Goal: Information Seeking & Learning: Learn about a topic

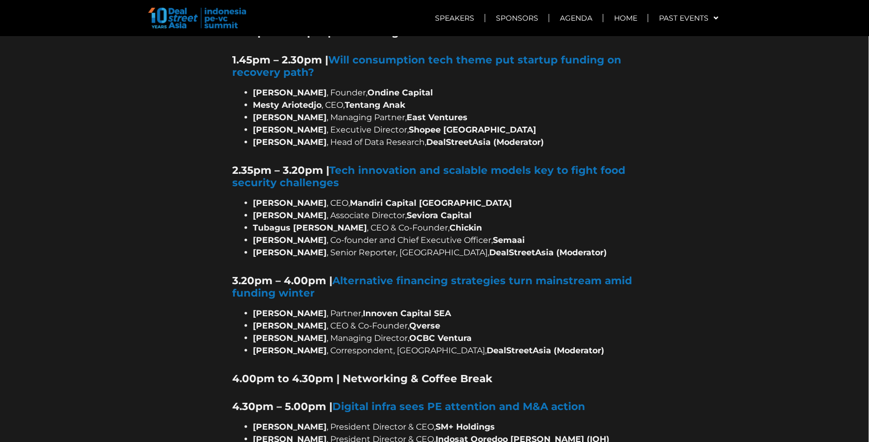
scroll to position [1367, 0]
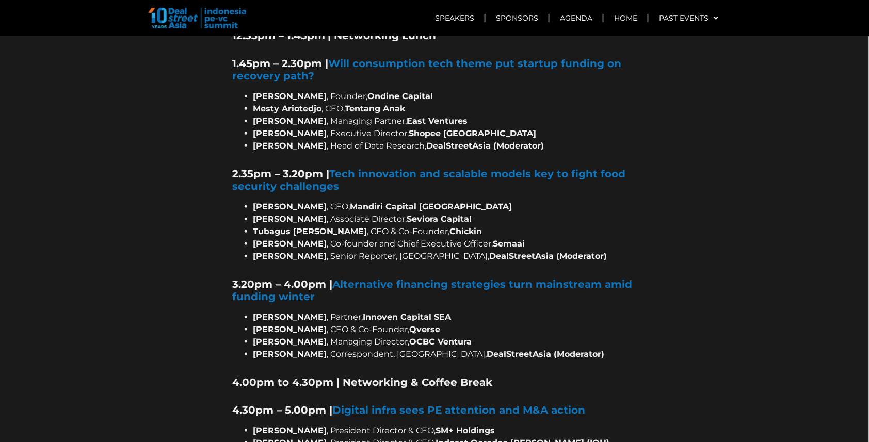
click at [491, 263] on div "9.55am – 10.45am | Keynote session: What will drive the next phase of tech disr…" at bounding box center [435, 189] width 404 height 1013
drag, startPoint x: 256, startPoint y: 199, endPoint x: 483, endPoint y: 198, distance: 227.6
click at [483, 238] on li "Muhammad Yoga Anindito , Co-founder and Chief Executive Officer, Semaai" at bounding box center [445, 244] width 384 height 12
click at [700, 141] on div at bounding box center [434, 100] width 869 height 1453
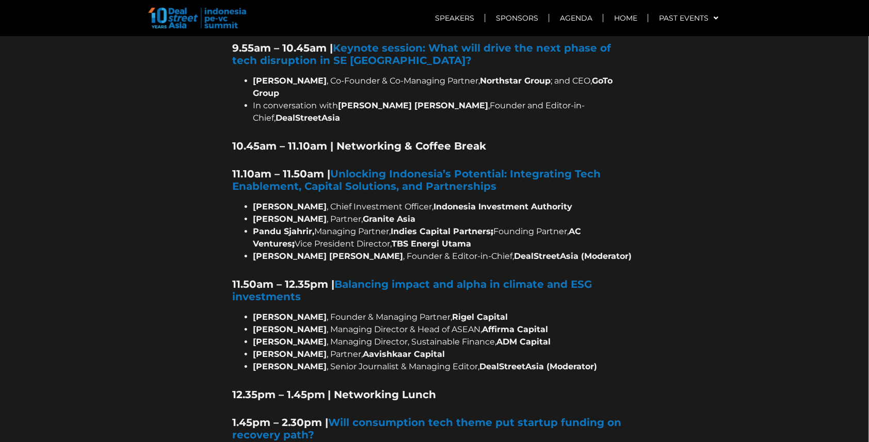
scroll to position [1032, 0]
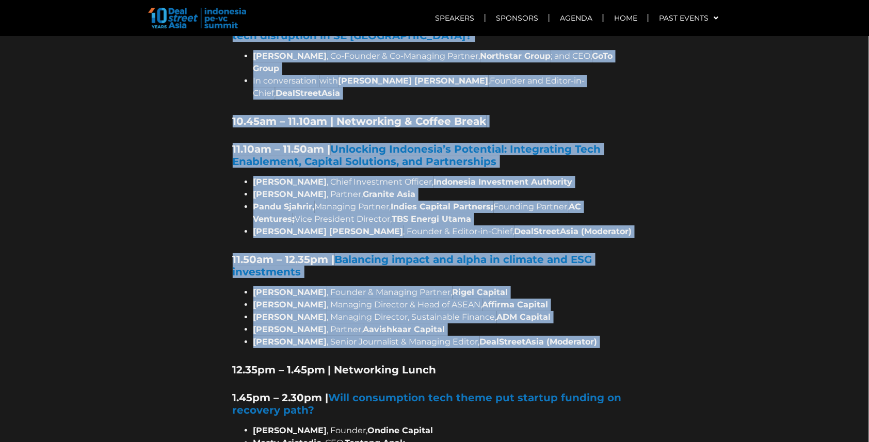
drag, startPoint x: 224, startPoint y: 215, endPoint x: 579, endPoint y: 317, distance: 369.2
click at [579, 317] on section "AGENDA Pre-Summit Networking Event Jan 15, 6.00pm – 9.00pm | Ups, Downs & Reset…" at bounding box center [434, 434] width 869 height 1453
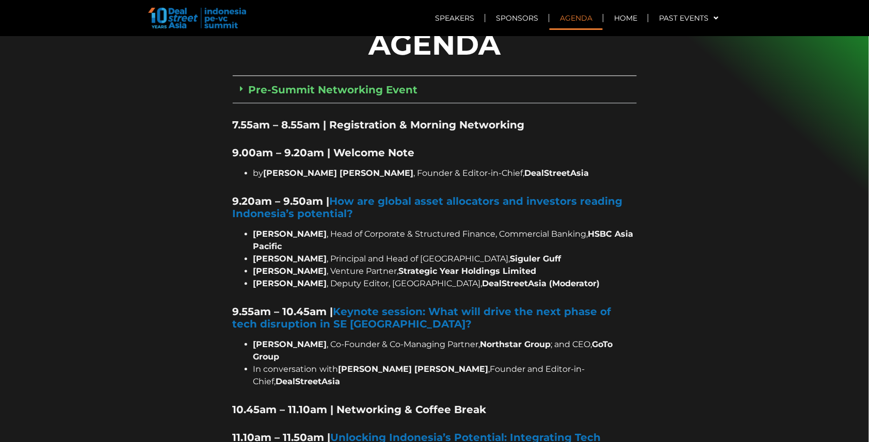
scroll to position [804, 0]
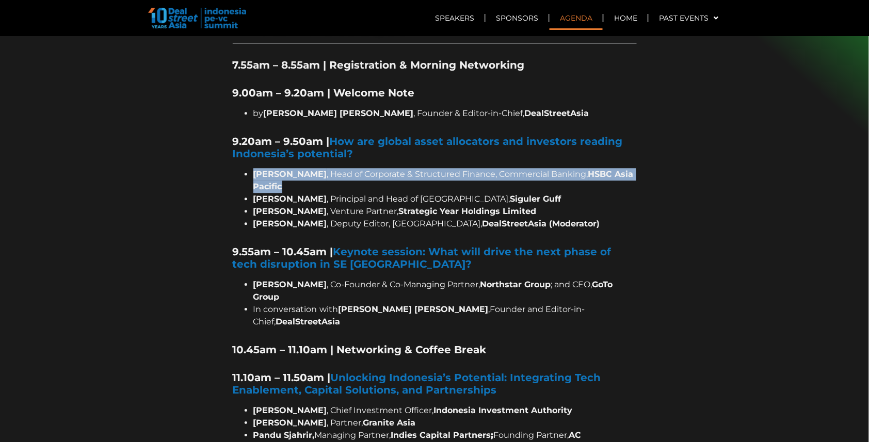
drag, startPoint x: 253, startPoint y: 146, endPoint x: 288, endPoint y: 156, distance: 36.1
click at [288, 168] on li "David Harrity , Head of Corporate & Structured Finance, Commercial Banking, HSB…" at bounding box center [445, 180] width 384 height 25
copy li "David Harrity , Head of Corporate & Structured Finance, Commercial Banking, HSB…"
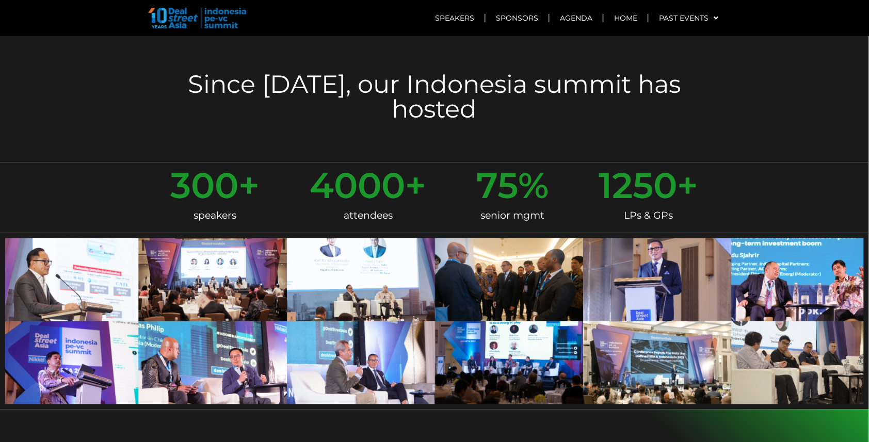
scroll to position [301, 0]
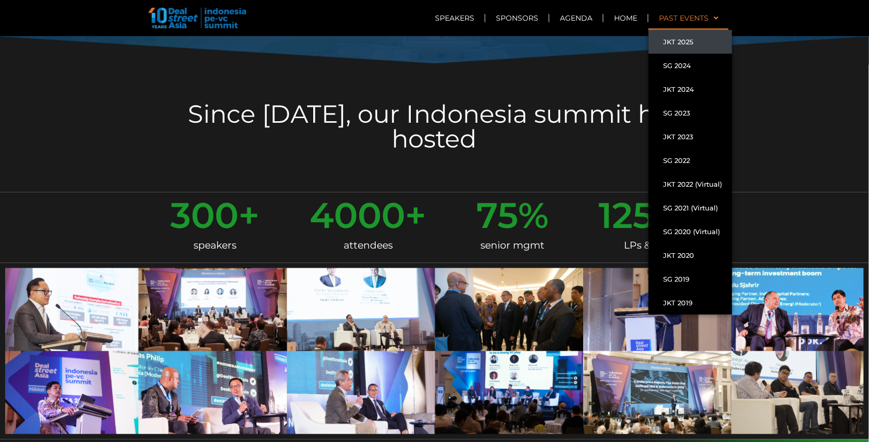
click at [720, 17] on link "Past Events" at bounding box center [689, 18] width 80 height 24
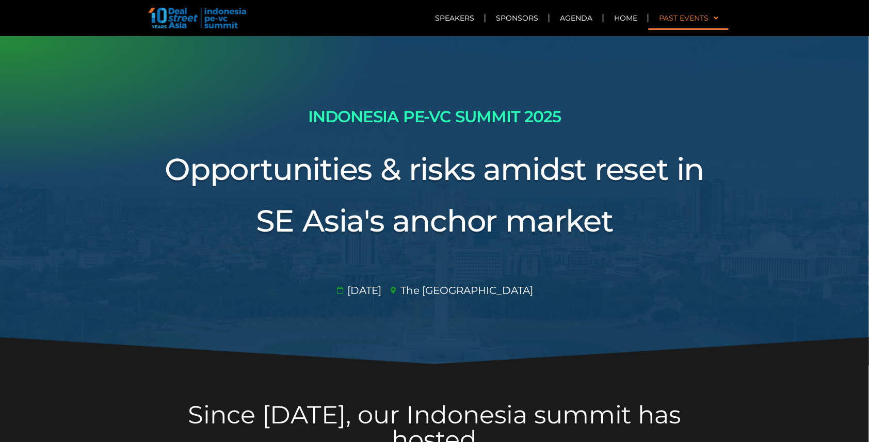
click at [720, 17] on link "Past Events" at bounding box center [689, 18] width 80 height 24
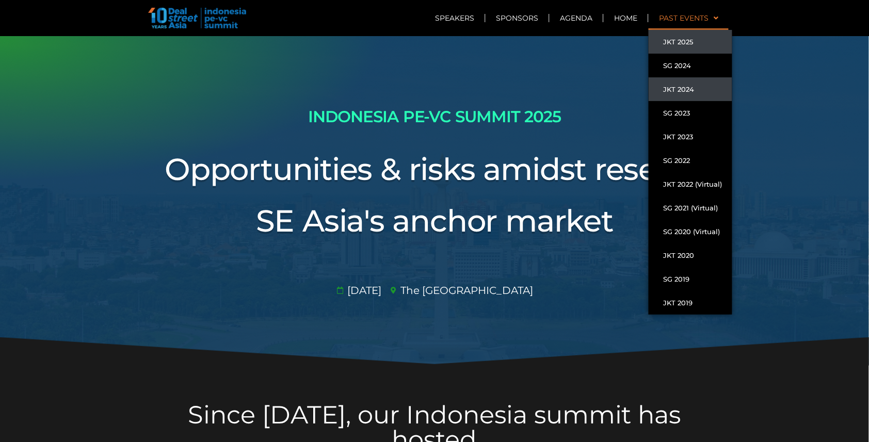
click at [689, 92] on link "JKT 2024" at bounding box center [691, 89] width 84 height 24
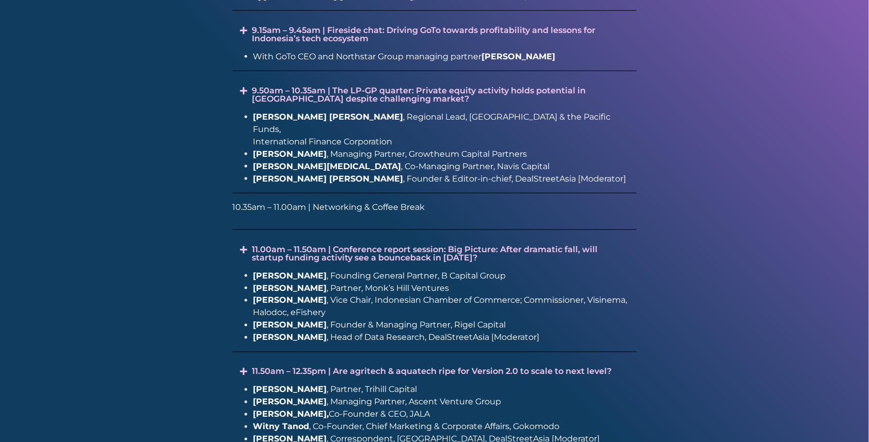
scroll to position [1556, 0]
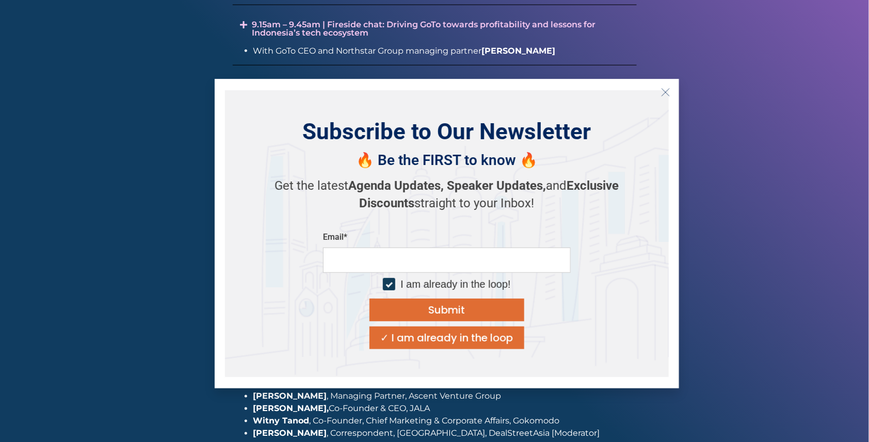
click at [668, 92] on icon "Close" at bounding box center [665, 92] width 9 height 9
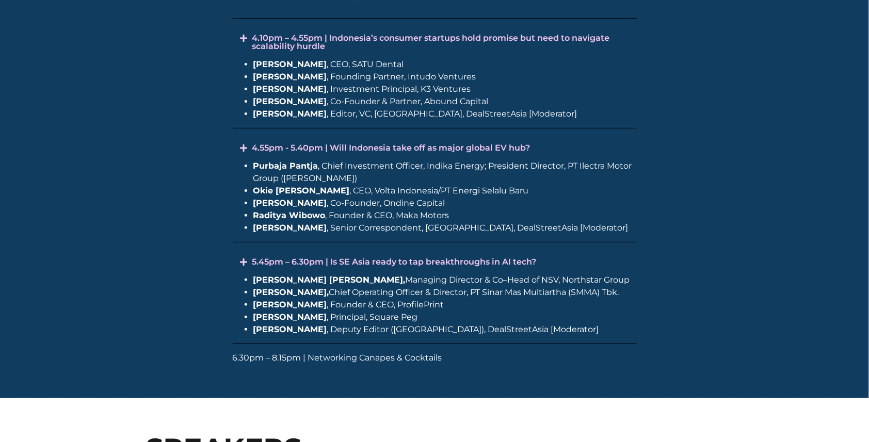
scroll to position [2415, 0]
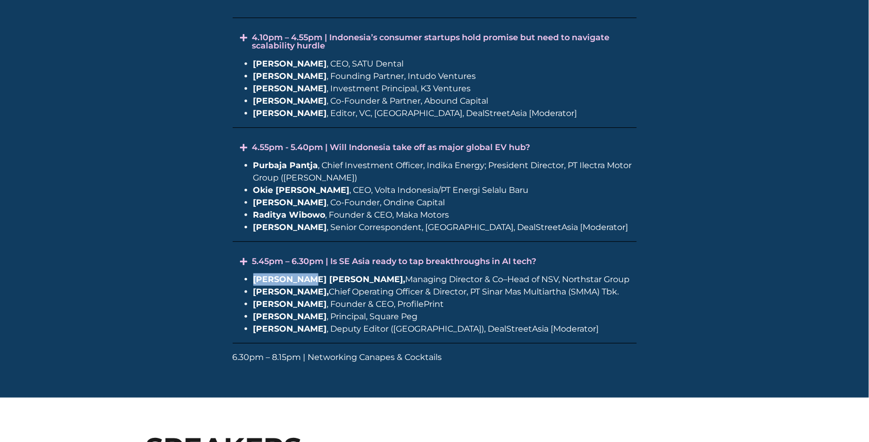
drag, startPoint x: 254, startPoint y: 252, endPoint x: 304, endPoint y: 256, distance: 50.2
click at [304, 275] on b "Carlson Lau," at bounding box center [329, 280] width 152 height 10
copy b "Carlson Lau"
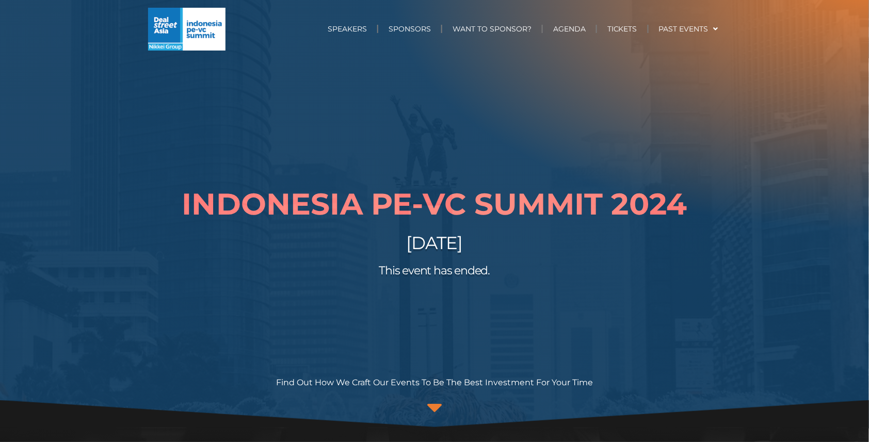
scroll to position [0, 0]
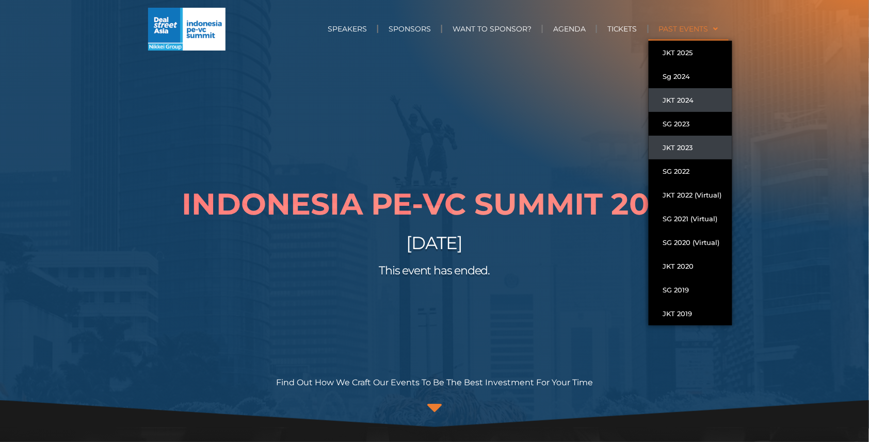
click at [686, 145] on link "JKT 2023" at bounding box center [691, 148] width 84 height 24
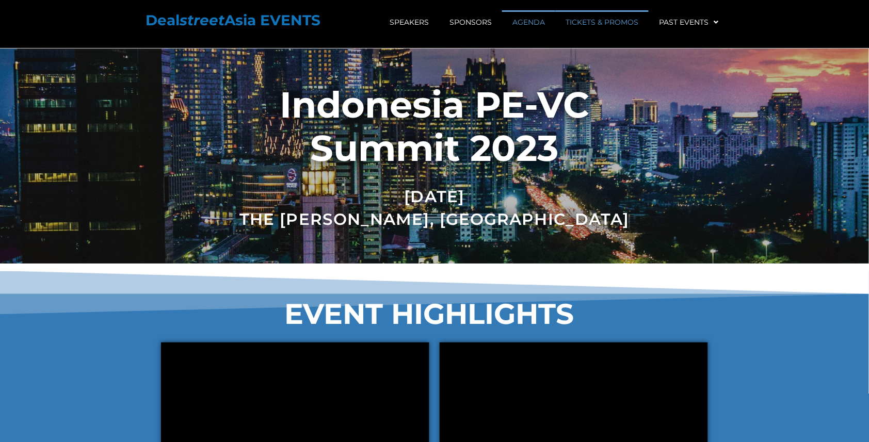
click at [528, 20] on link "AGENDA" at bounding box center [528, 22] width 53 height 24
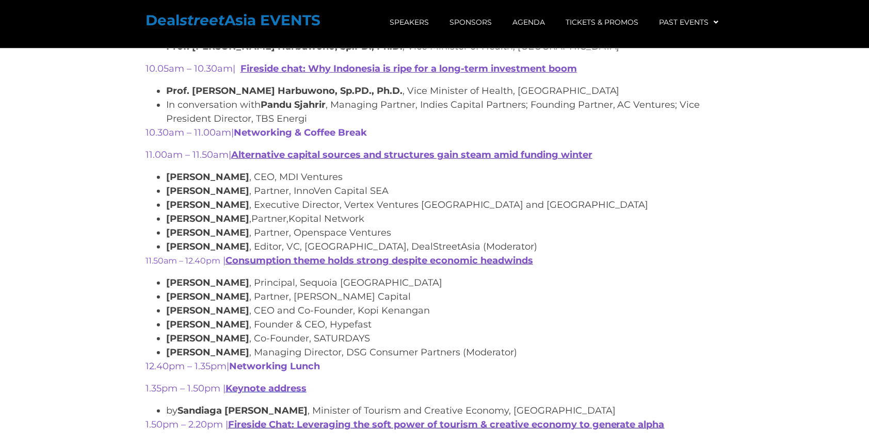
scroll to position [1277, 0]
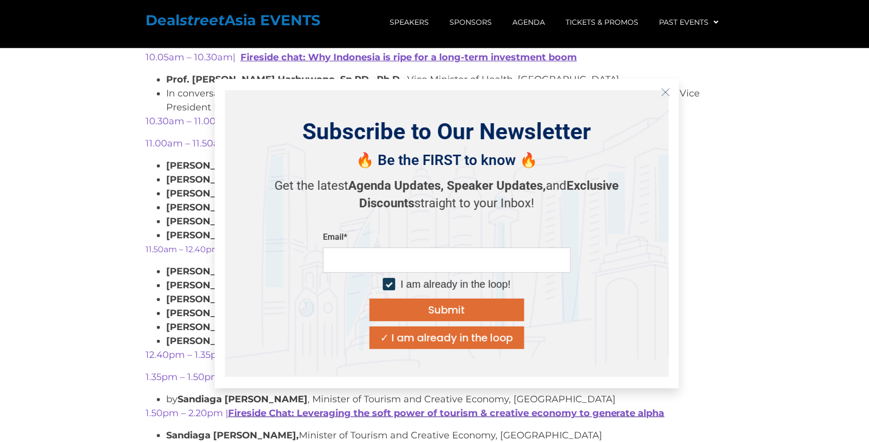
click at [663, 92] on icon "Close" at bounding box center [665, 92] width 9 height 9
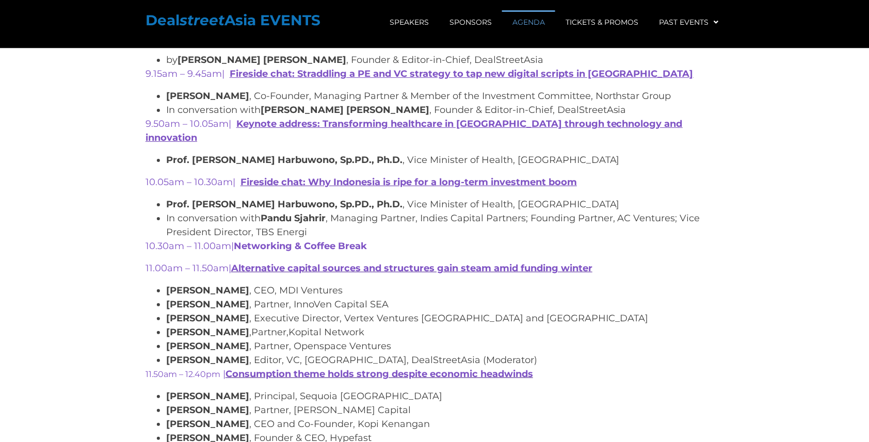
scroll to position [1059, 0]
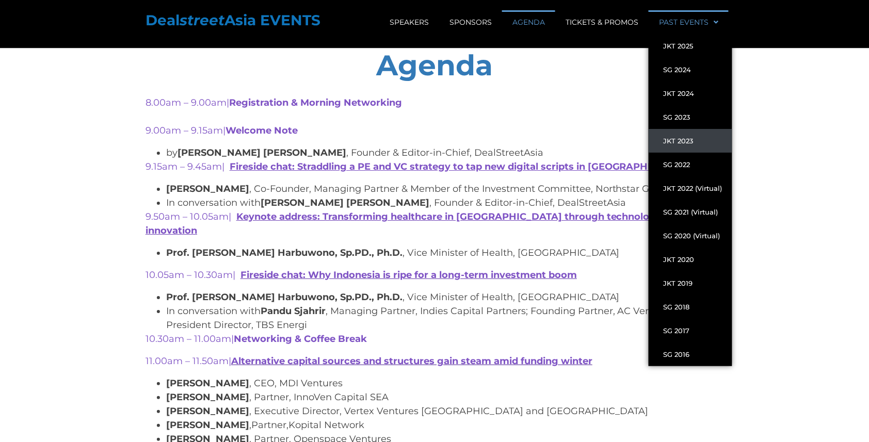
click at [711, 21] on span at bounding box center [714, 22] width 10 height 18
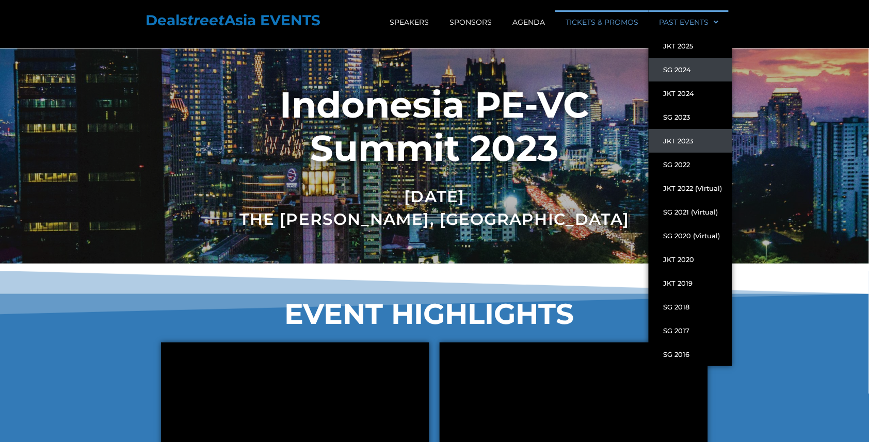
click at [687, 69] on link "SG 2024" at bounding box center [691, 70] width 84 height 24
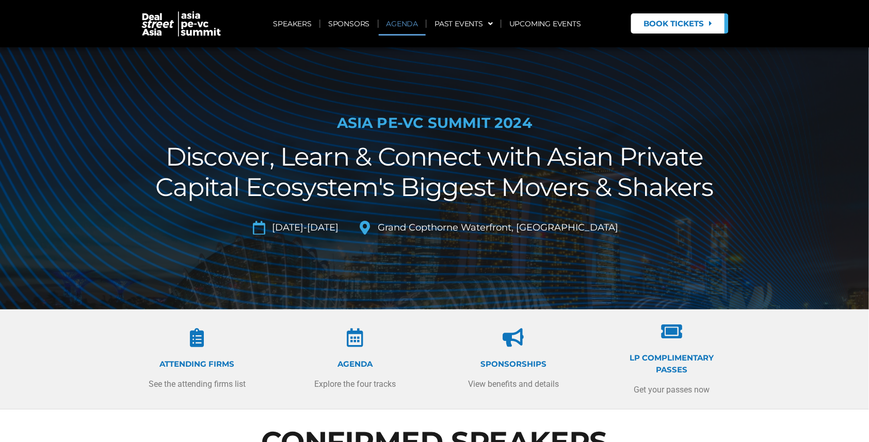
click at [408, 23] on link "AGENDA" at bounding box center [402, 24] width 47 height 24
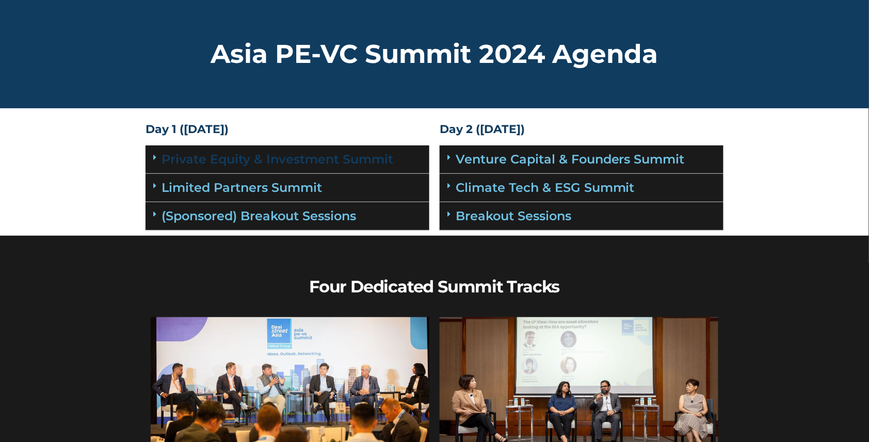
click at [264, 161] on link "Private Equity & Investment Summit" at bounding box center [278, 159] width 232 height 15
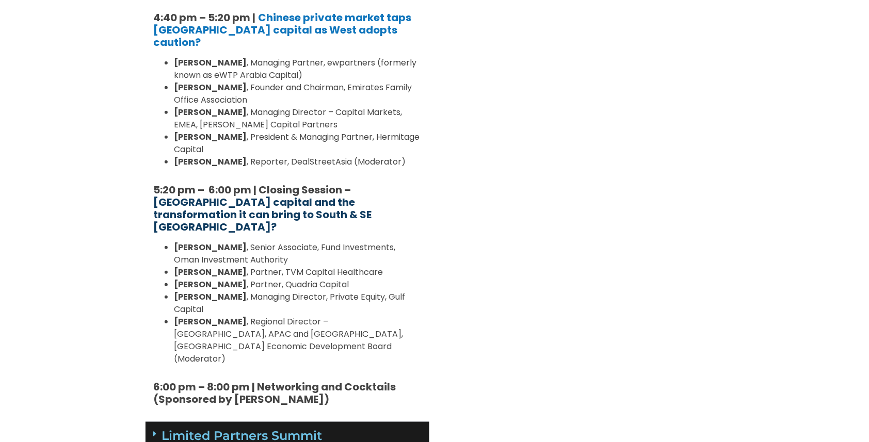
scroll to position [1490, 0]
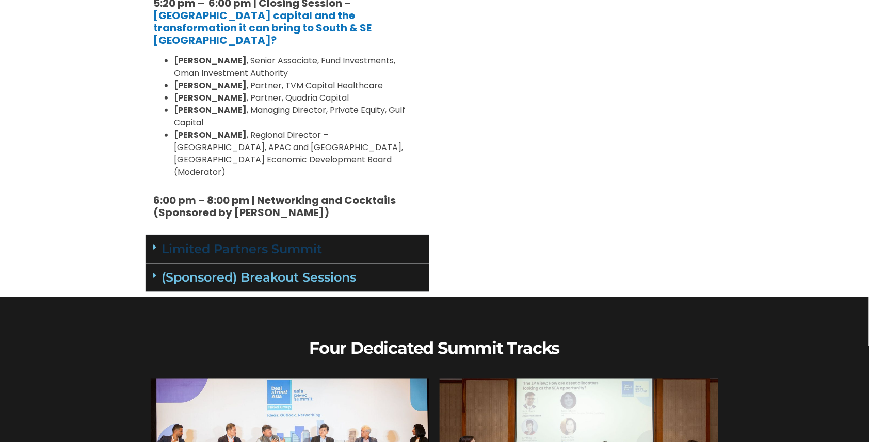
click at [246, 242] on link "Limited Partners Summit" at bounding box center [242, 249] width 161 height 15
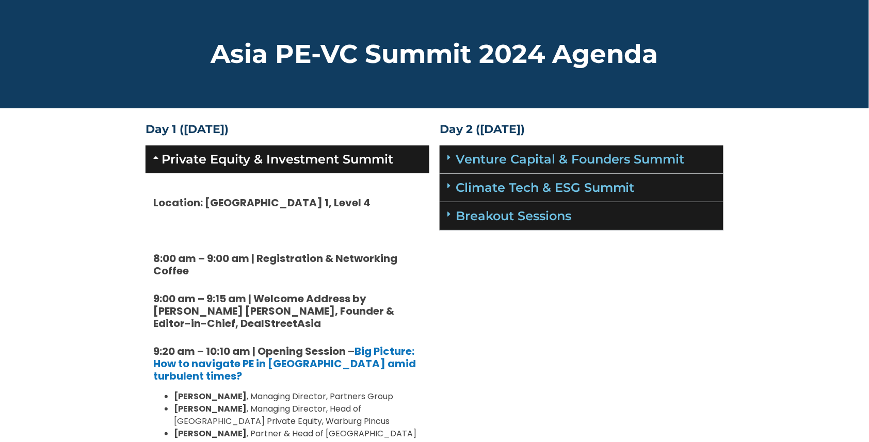
scroll to position [0, 0]
click at [531, 164] on link "Venture Capital & Founders​ Summit" at bounding box center [570, 159] width 229 height 15
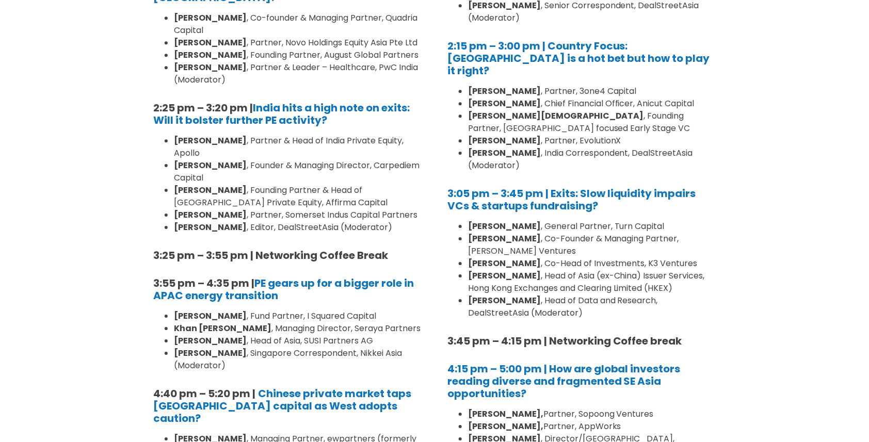
scroll to position [951, 0]
